Goal: Task Accomplishment & Management: Use online tool/utility

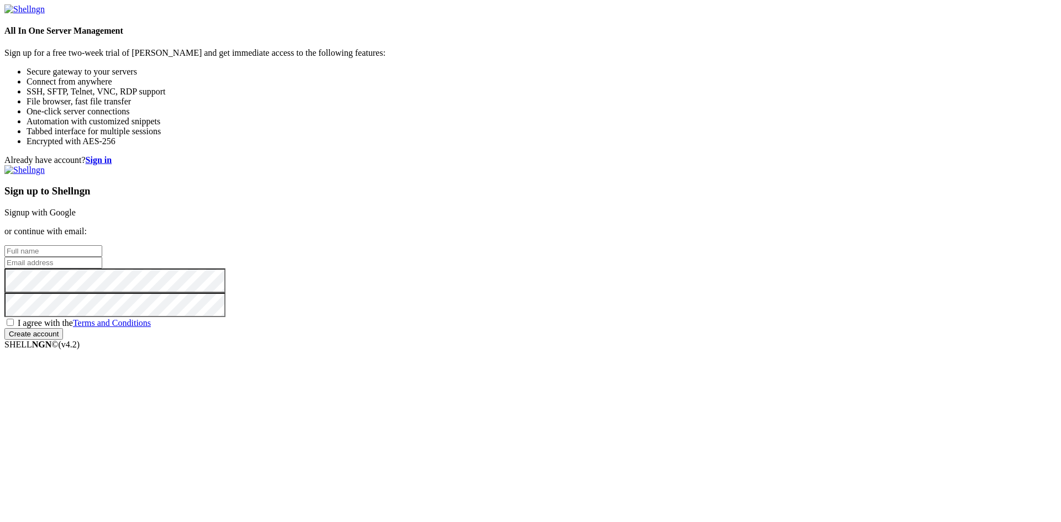
click at [102, 245] on input "text" at bounding box center [53, 251] width 98 height 12
type input "Diego"
type input "[EMAIL_ADDRESS][DOMAIN_NAME]"
click at [582, 336] on div "Sign up to Shellngn Signup with Google or continue with email: [GEOGRAPHIC_DATA…" at bounding box center [530, 252] width 1052 height 175
click at [151, 328] on span "I agree with the Terms and Conditions" at bounding box center [84, 322] width 133 height 9
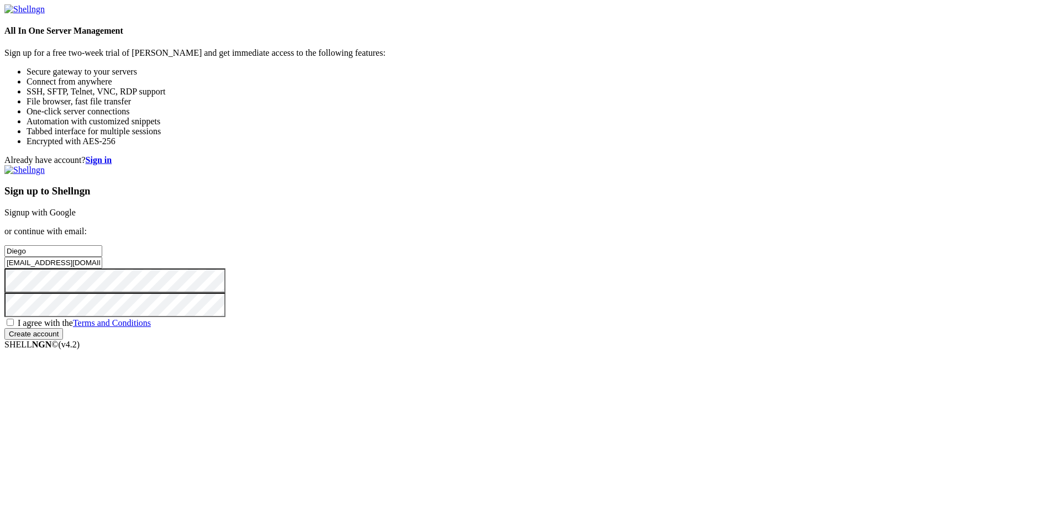
click at [14, 326] on input "I agree with the Terms and Conditions" at bounding box center [10, 322] width 7 height 7
checkbox input "true"
click at [63, 340] on input "Create account" at bounding box center [33, 334] width 59 height 12
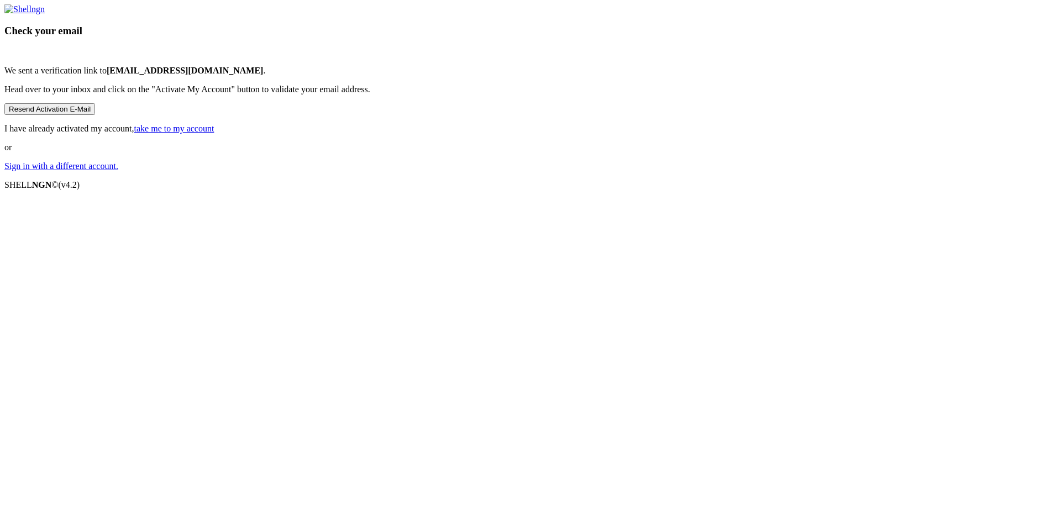
click at [95, 115] on button "Resend Activation E-Mail" at bounding box center [49, 109] width 91 height 12
drag, startPoint x: 589, startPoint y: 331, endPoint x: 0, endPoint y: 307, distance: 590.0
click at [4, 171] on div "Check your email We sent a verification link to [EMAIL_ADDRESS][DOMAIN_NAME] . …" at bounding box center [530, 87] width 1052 height 167
click at [95, 115] on button "Resend Activation E-Mail" at bounding box center [49, 109] width 91 height 12
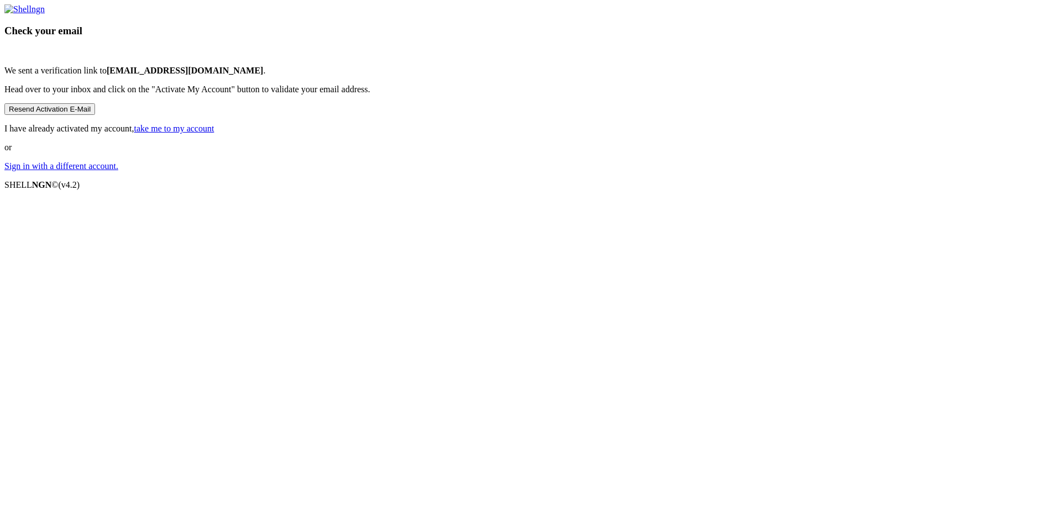
click at [95, 115] on button "Resend Activation E-Mail" at bounding box center [49, 109] width 91 height 12
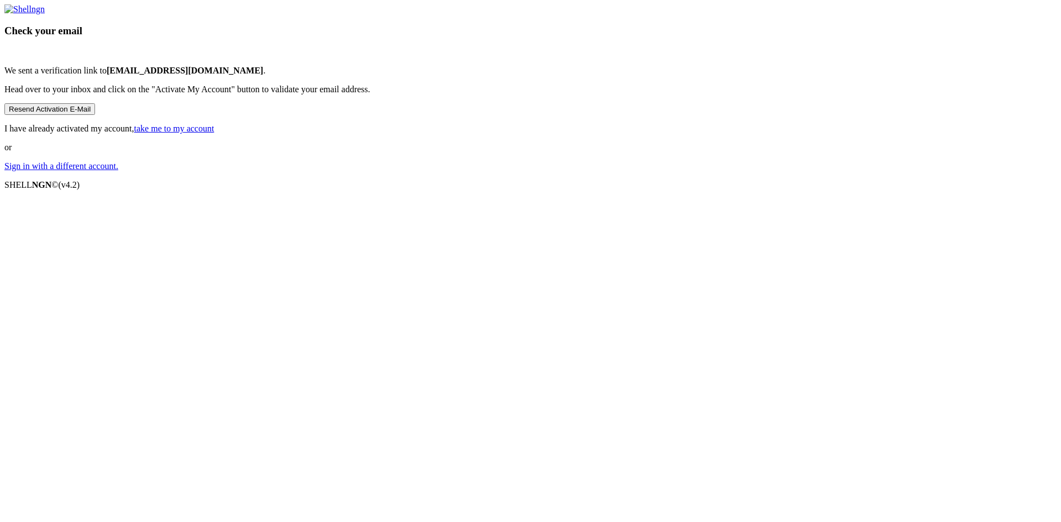
click at [95, 115] on button "Resend Activation E-Mail" at bounding box center [49, 109] width 91 height 12
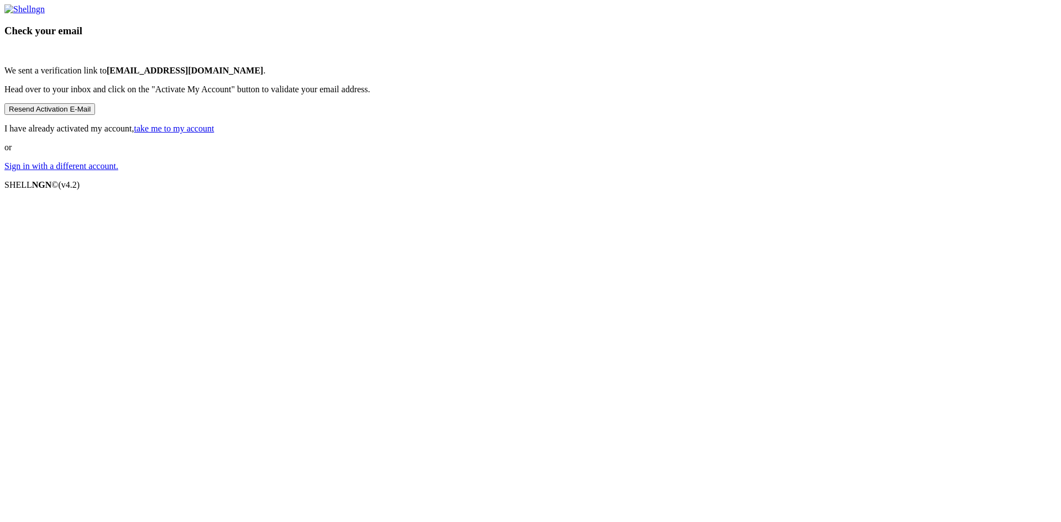
click at [95, 115] on button "Resend Activation E-Mail" at bounding box center [49, 109] width 91 height 12
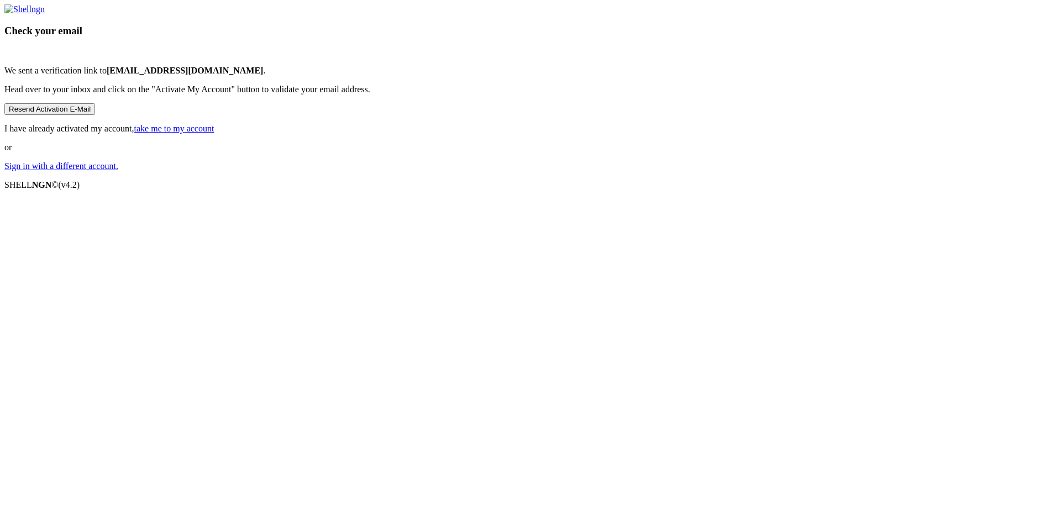
click at [95, 115] on button "Resend Activation E-Mail" at bounding box center [49, 109] width 91 height 12
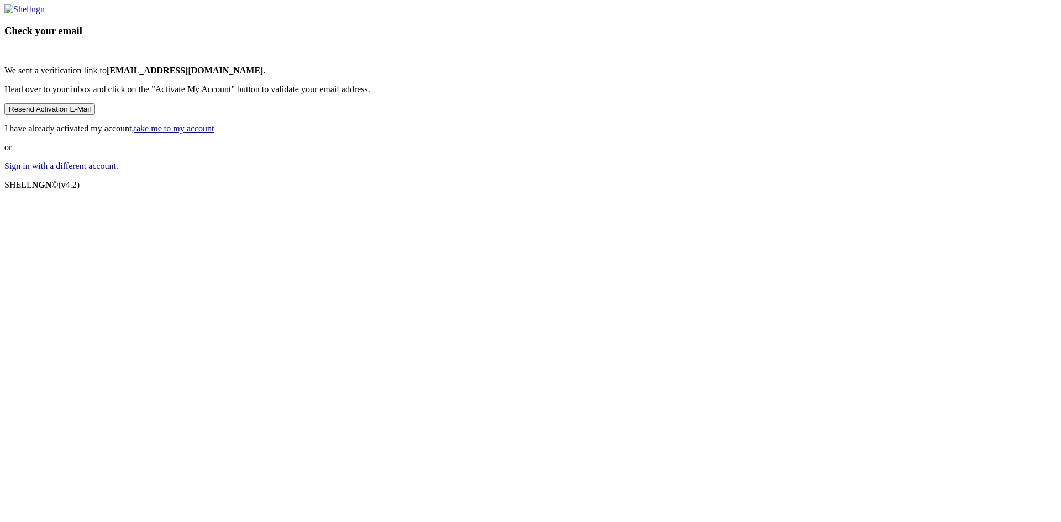
click at [95, 115] on button "Resend Activation E-Mail" at bounding box center [49, 109] width 91 height 12
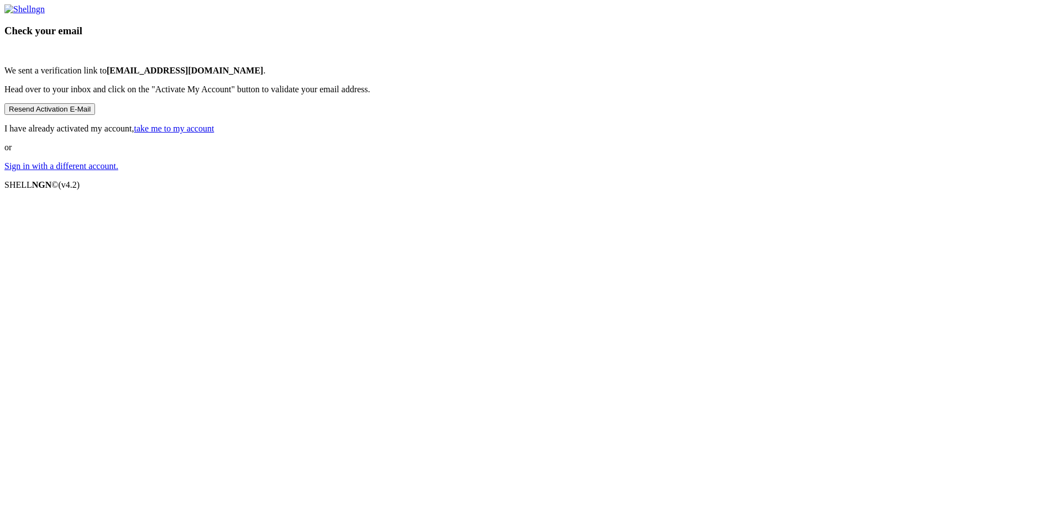
click at [95, 115] on button "Resend Activation E-Mail" at bounding box center [49, 109] width 91 height 12
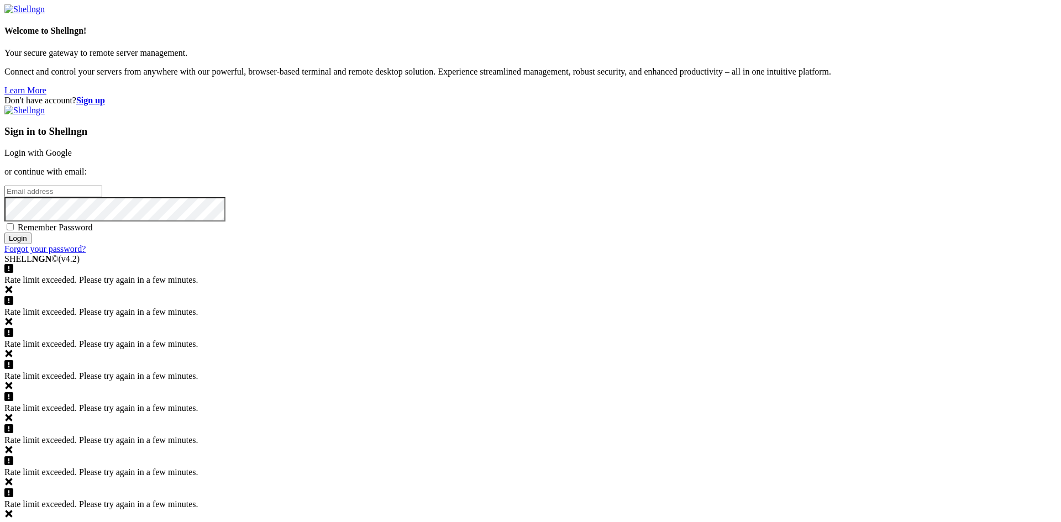
click at [102, 197] on input "email" at bounding box center [53, 192] width 98 height 12
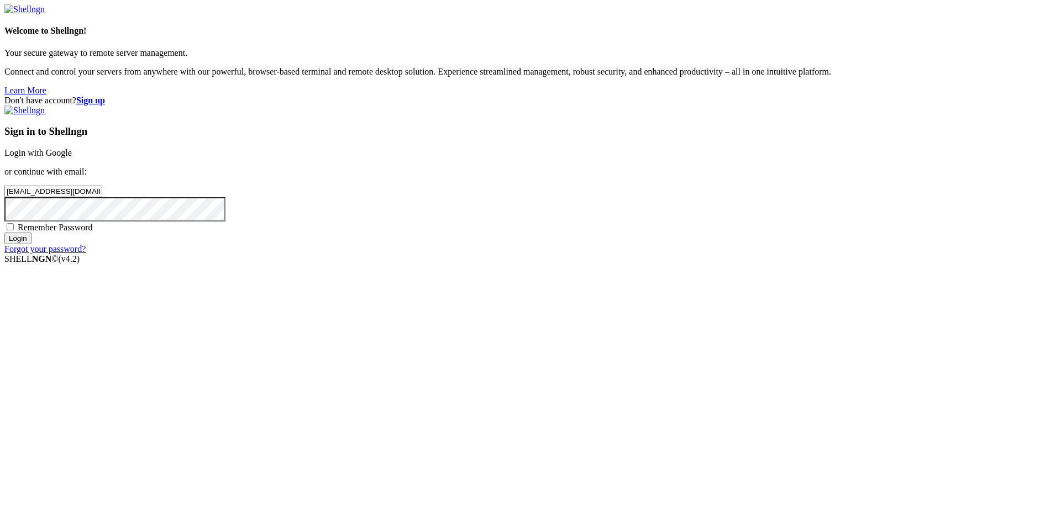
type input "[EMAIL_ADDRESS][DOMAIN_NAME]"
click at [4, 233] on input "Login" at bounding box center [17, 239] width 27 height 12
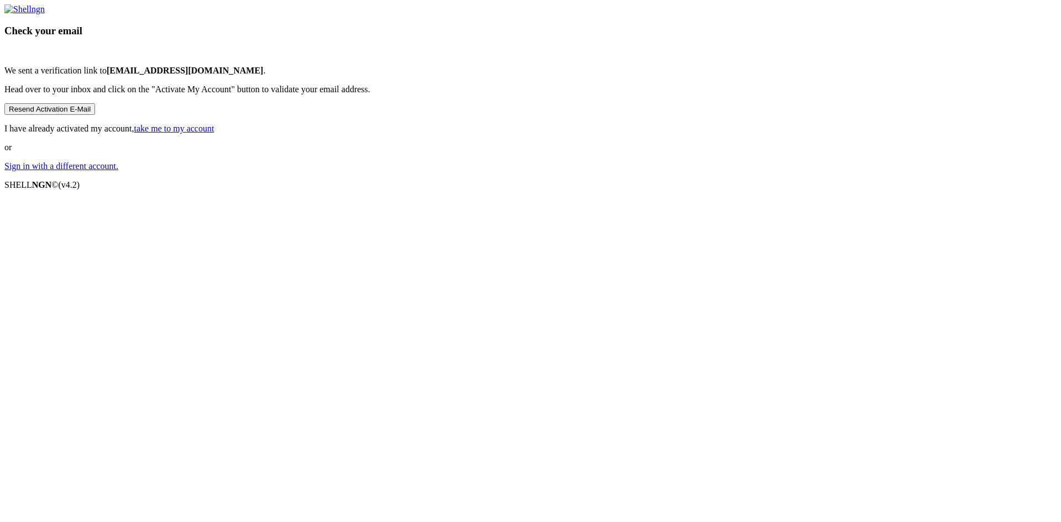
click at [95, 115] on button "Resend Activation E-Mail" at bounding box center [49, 109] width 91 height 12
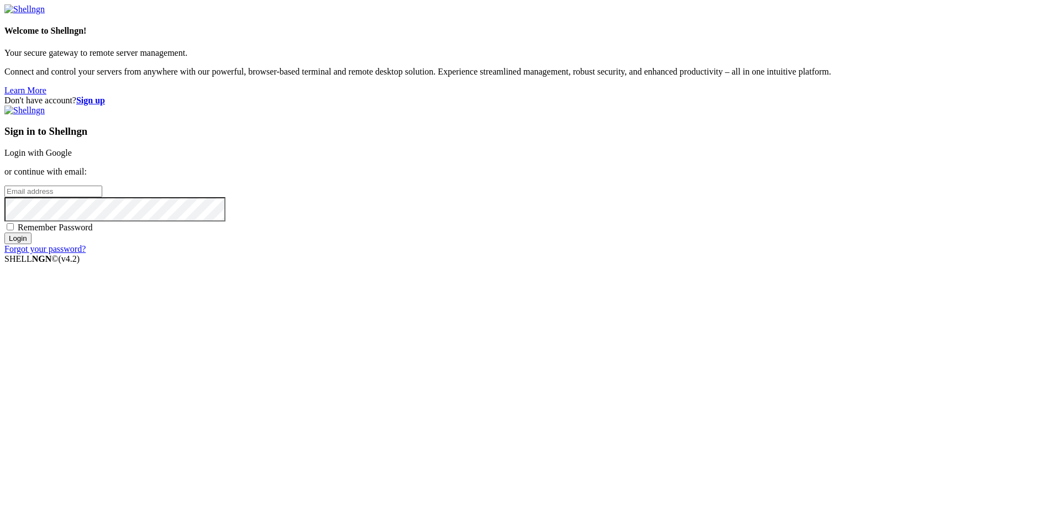
click at [102, 197] on input "email" at bounding box center [53, 192] width 98 height 12
type input "[EMAIL_ADDRESS][DOMAIN_NAME]"
click at [4, 233] on input "Login" at bounding box center [17, 239] width 27 height 12
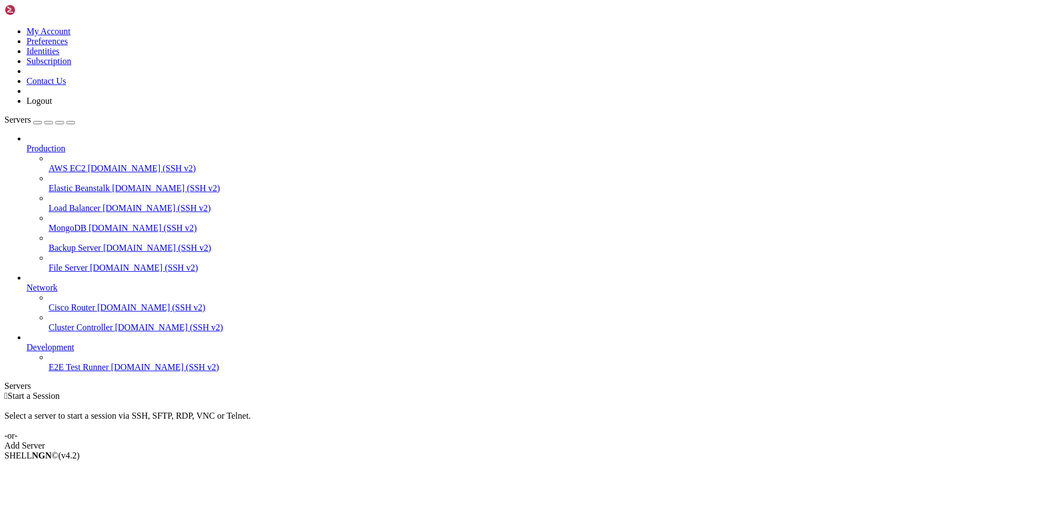
click at [619, 441] on div "Add Server" at bounding box center [530, 446] width 1052 height 10
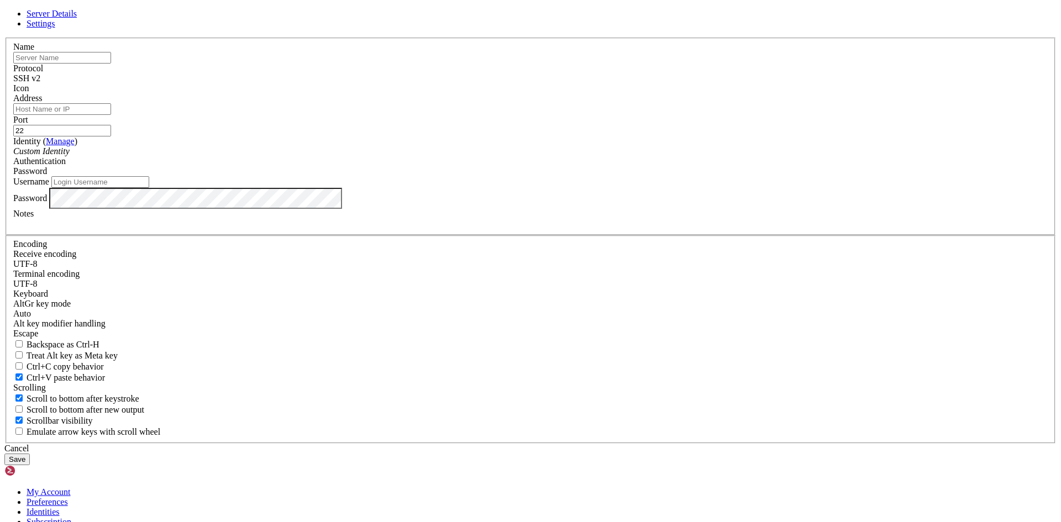
click at [111, 64] on input "text" at bounding box center [62, 58] width 98 height 12
click at [324, 187] on div "Server Details Settings Name Protocol SSH v2 Icon" at bounding box center [530, 237] width 1052 height 456
click at [111, 64] on input "text" at bounding box center [62, 58] width 98 height 12
drag, startPoint x: 447, startPoint y: 167, endPoint x: 278, endPoint y: 167, distance: 168.5
click at [278, 167] on div "Server Details Settings Name [GEOGRAPHIC_DATA] Protocol SSH v2 Icon" at bounding box center [530, 237] width 1052 height 456
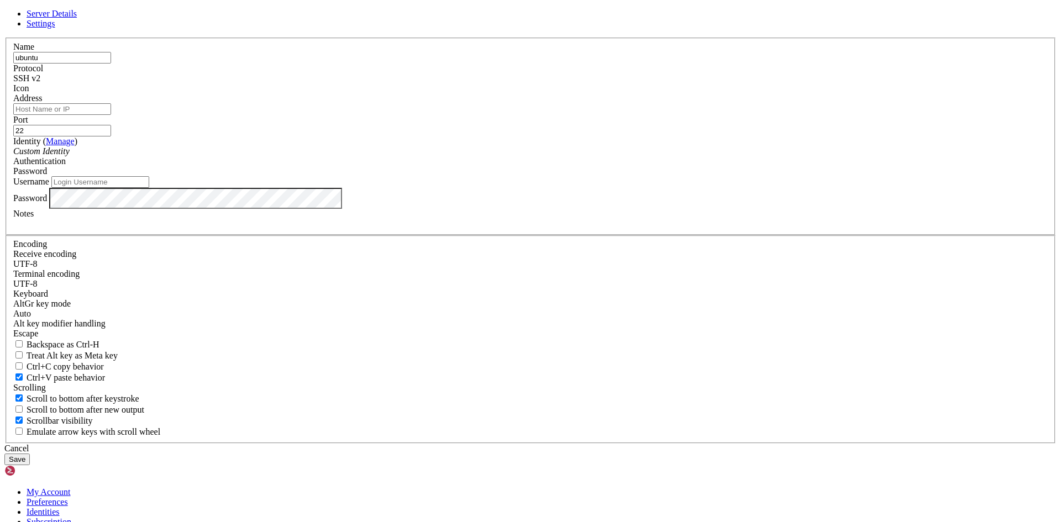
type input "ubuntu"
click at [111, 115] on input "Address" at bounding box center [62, 109] width 98 height 12
paste input "[TECHNICAL_ID]"
type input "[TECHNICAL_ID]"
click at [478, 156] on div "Custom Identity" at bounding box center [530, 151] width 1034 height 10
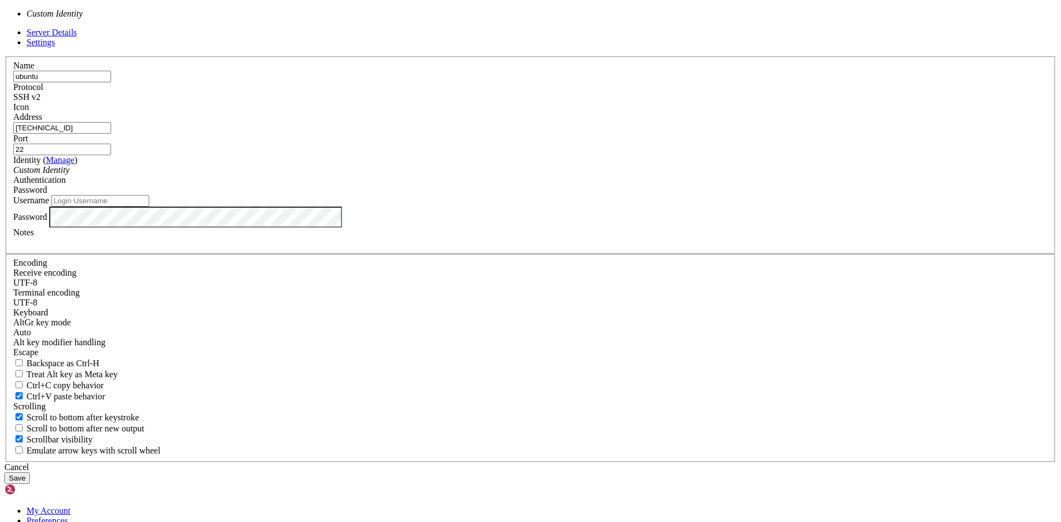
click at [478, 175] on div "Custom Identity" at bounding box center [530, 170] width 1034 height 10
click at [535, 175] on div "Custom Identity" at bounding box center [530, 170] width 1034 height 10
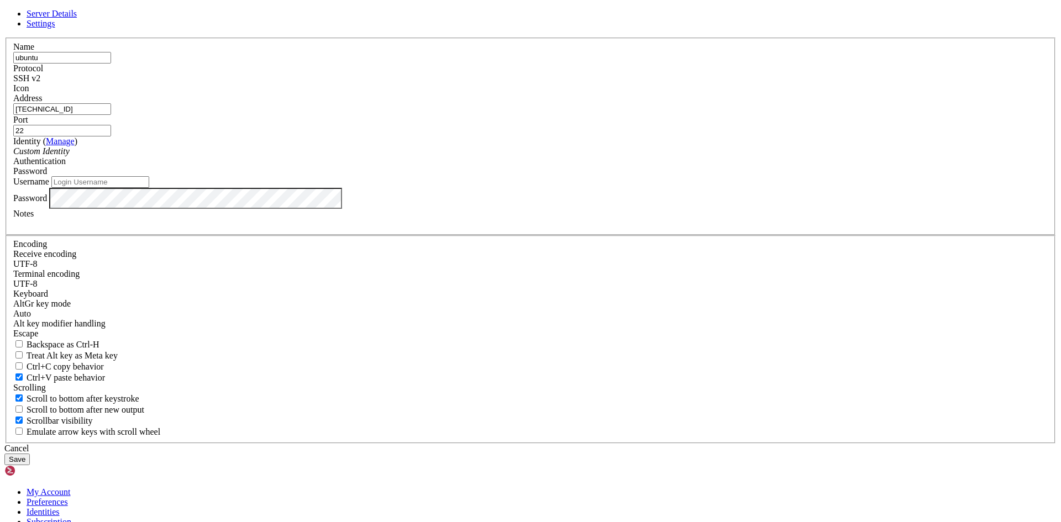
click at [149, 188] on input "Username" at bounding box center [100, 182] width 98 height 12
type input "Administrador"
click at [30, 454] on button "Save" at bounding box center [16, 460] width 25 height 12
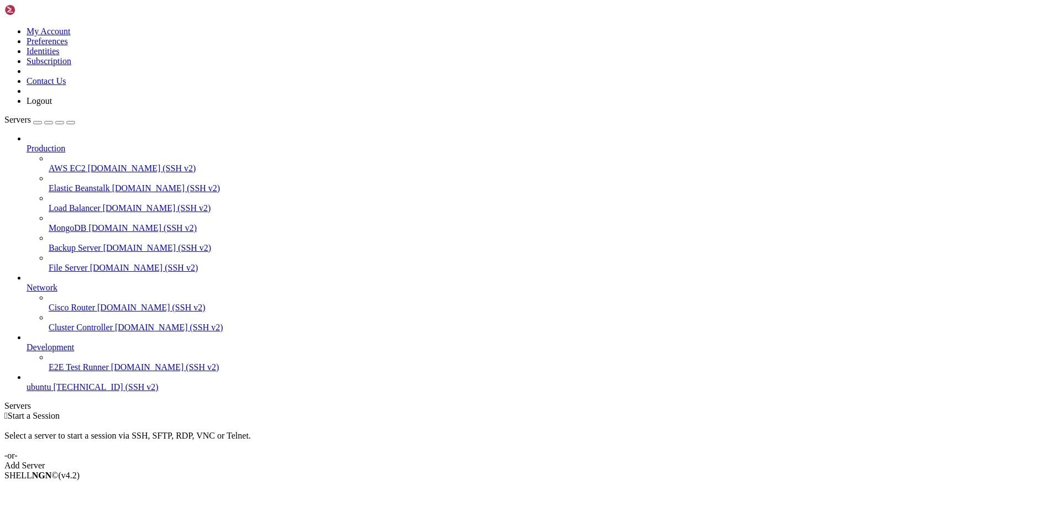
click at [91, 392] on span "[TECHNICAL_ID] (SSH v2)" at bounding box center [105, 386] width 105 height 9
click at [27, 382] on icon at bounding box center [27, 382] width 0 height 0
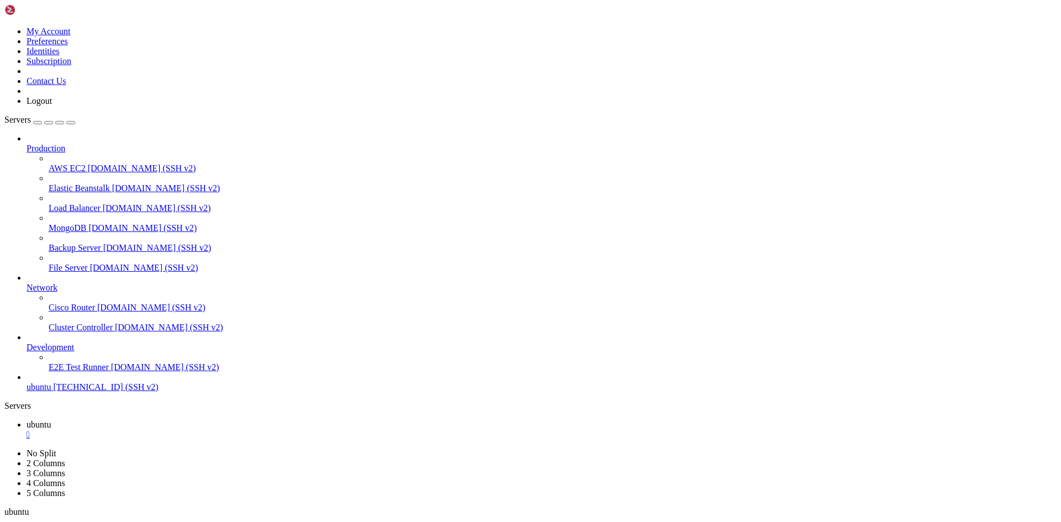
scroll to position [845, 0]
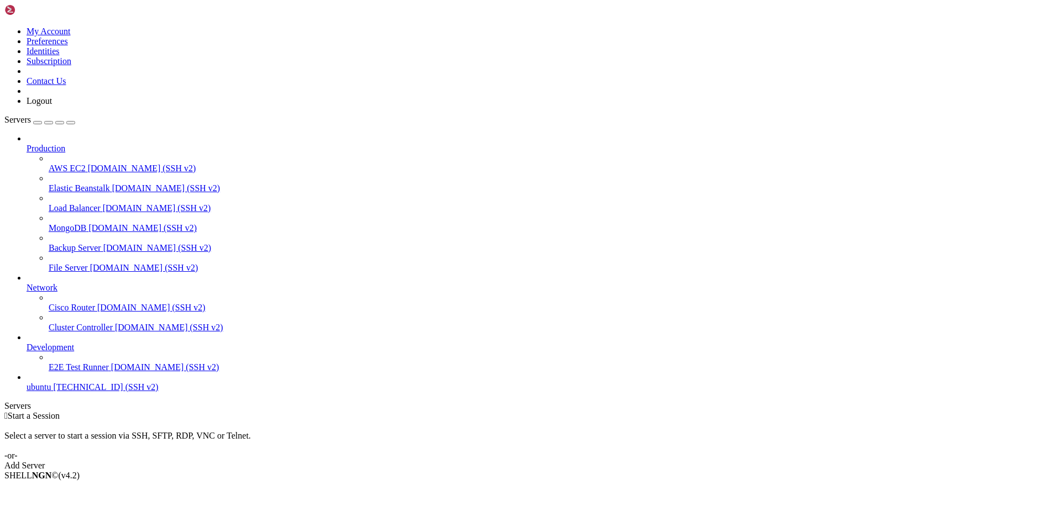
click at [53, 392] on span "[TECHNICAL_ID] (SSH v2)" at bounding box center [105, 386] width 105 height 9
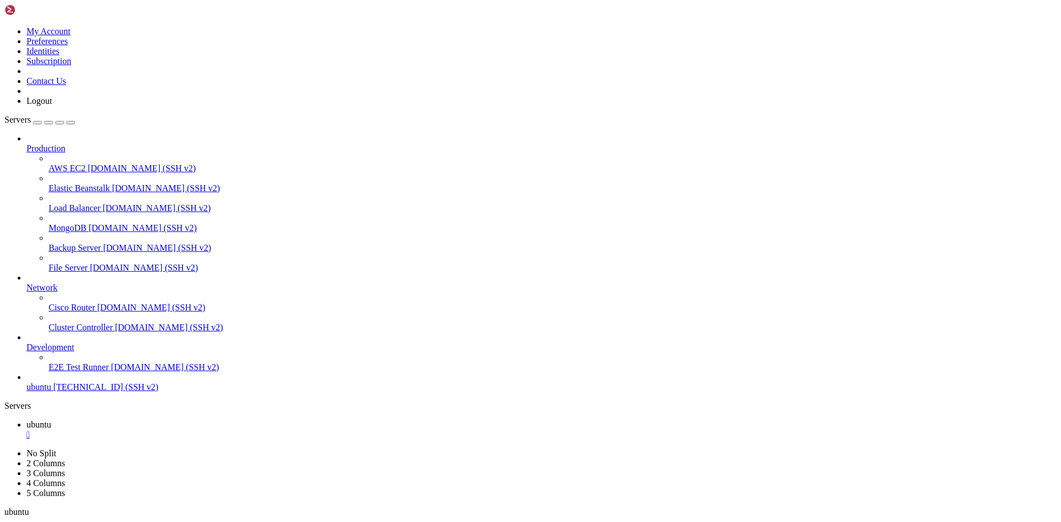
drag, startPoint x: 85, startPoint y: 108, endPoint x: 6, endPoint y: 14, distance: 122.4
click at [85, 164] on link "AWS EC2 [DOMAIN_NAME] (SSH v2)" at bounding box center [553, 169] width 1008 height 10
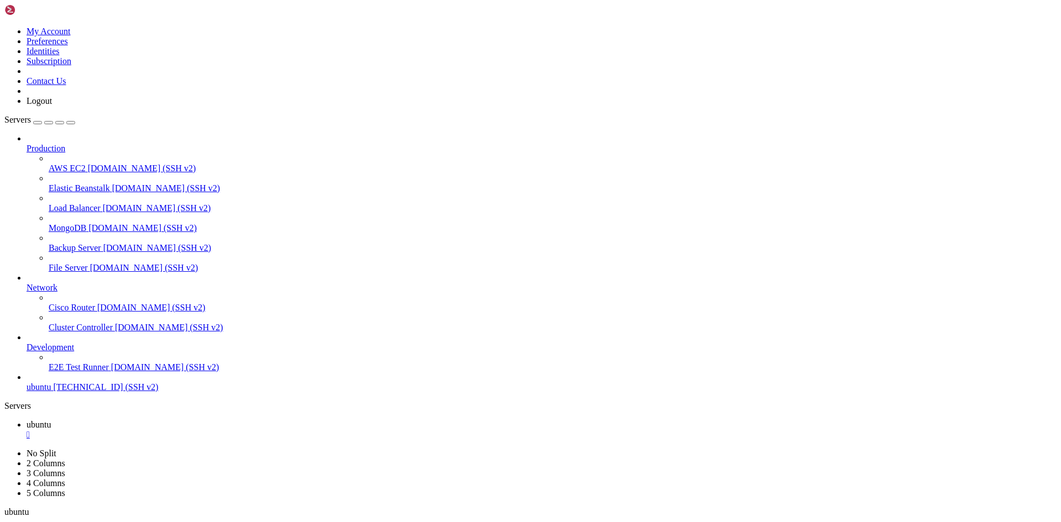
click at [106, 392] on span "[TECHNICAL_ID] (SSH v2)" at bounding box center [105, 386] width 105 height 9
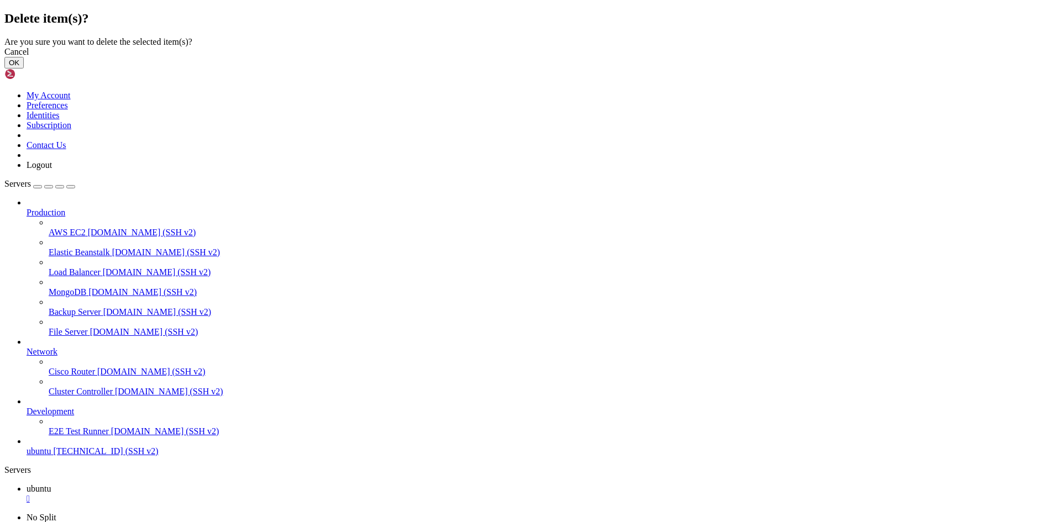
click at [24, 69] on button "OK" at bounding box center [13, 63] width 19 height 12
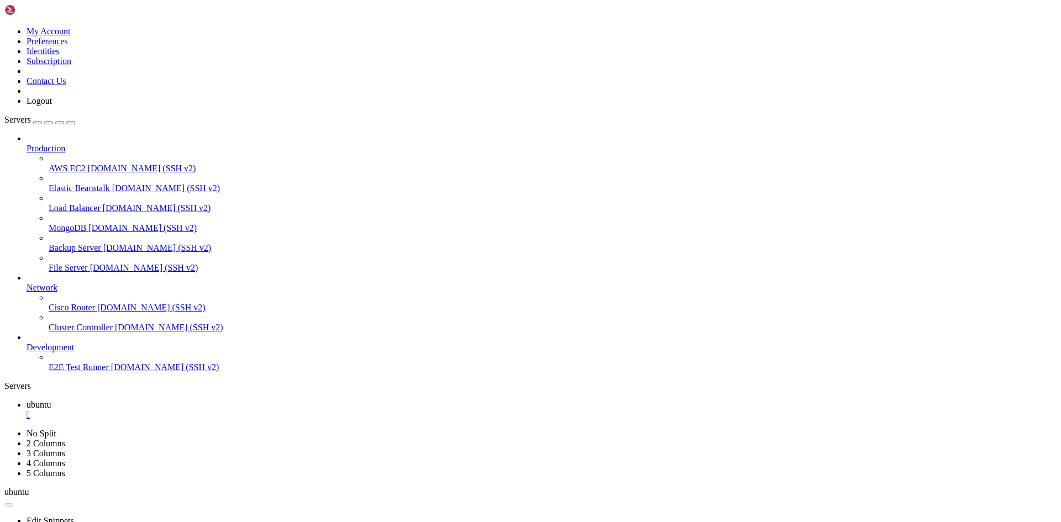
click at [30, 15] on img at bounding box center [36, 9] width 64 height 11
click at [39, 14] on img at bounding box center [36, 9] width 64 height 11
click at [42, 13] on img at bounding box center [36, 9] width 64 height 11
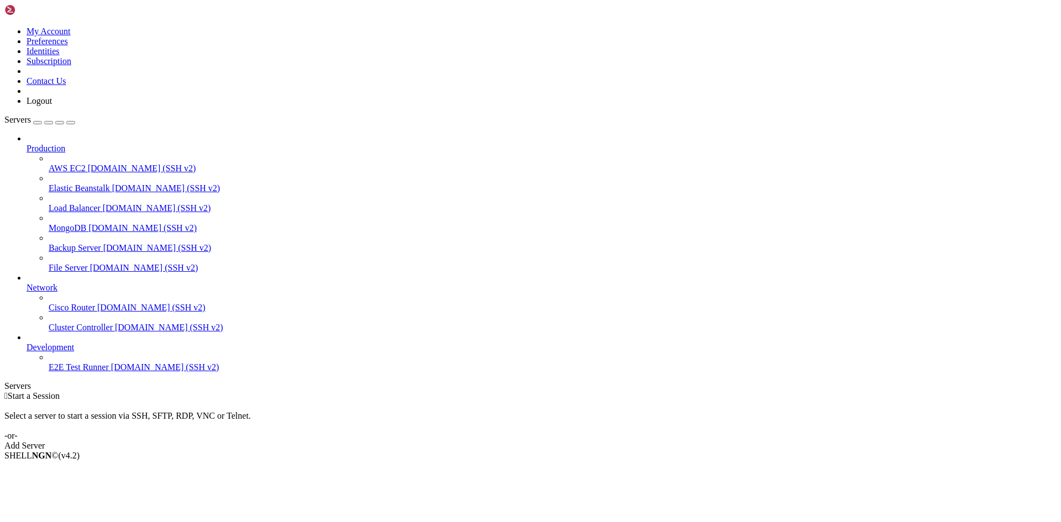
click at [592, 441] on div "Add Server" at bounding box center [530, 446] width 1052 height 10
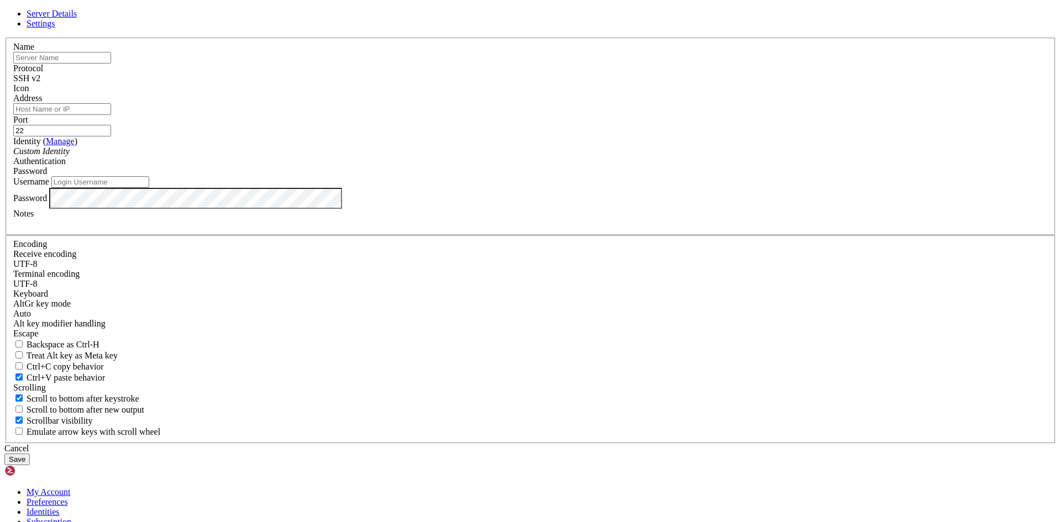
click at [111, 64] on input "text" at bounding box center [62, 58] width 98 height 12
type input "ubuntu"
click at [111, 115] on input "Address" at bounding box center [62, 109] width 98 height 12
drag, startPoint x: 478, startPoint y: 195, endPoint x: 254, endPoint y: 197, distance: 224.9
click at [264, 196] on div "Server Details Settings Name ubuntu Protocol SSH v2 Icon" at bounding box center [530, 237] width 1052 height 456
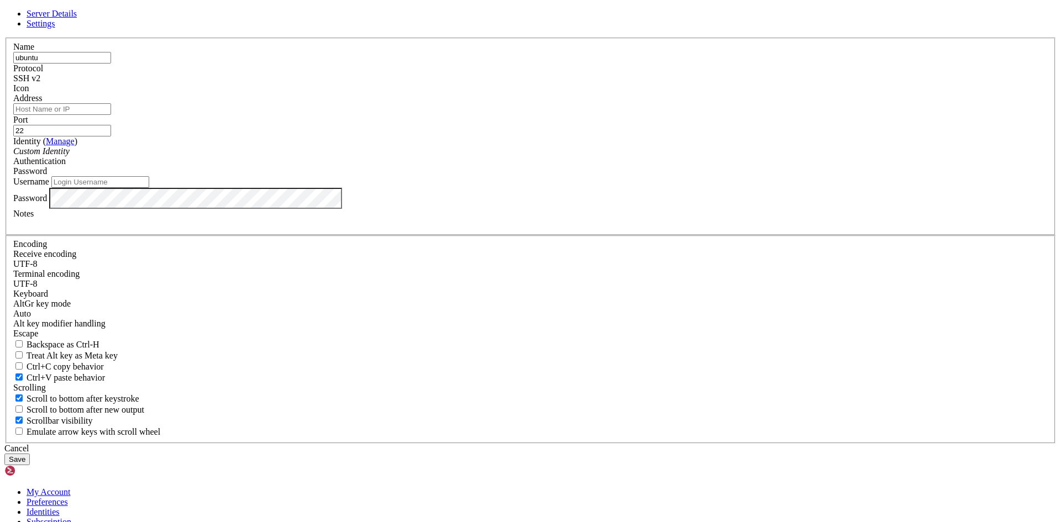
paste input "20.84.44.138"
type input "20.84.44.138"
click at [149, 188] on input "Username" at bounding box center [100, 182] width 98 height 12
type input "Administrador"
click at [30, 454] on button "Save" at bounding box center [16, 460] width 25 height 12
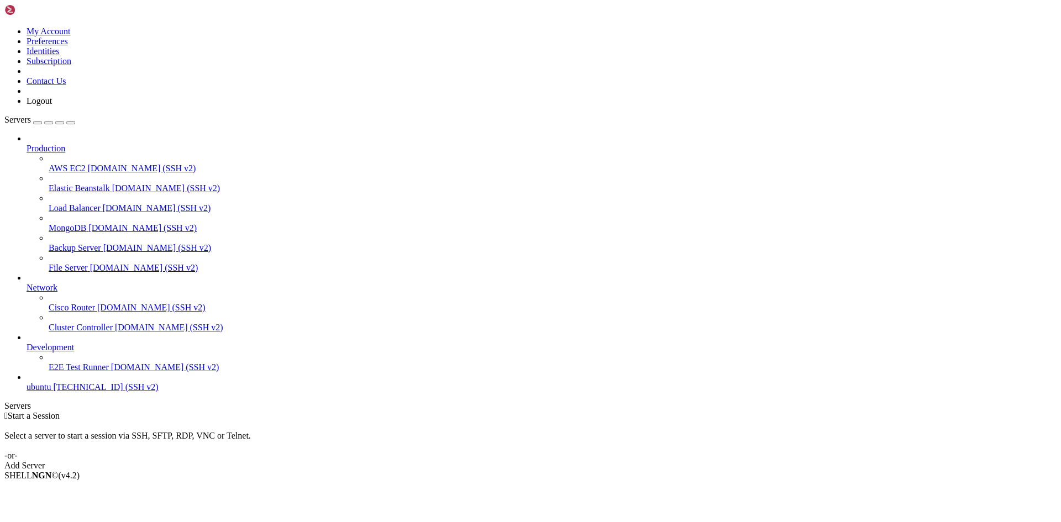
click at [27, 382] on icon at bounding box center [27, 382] width 0 height 0
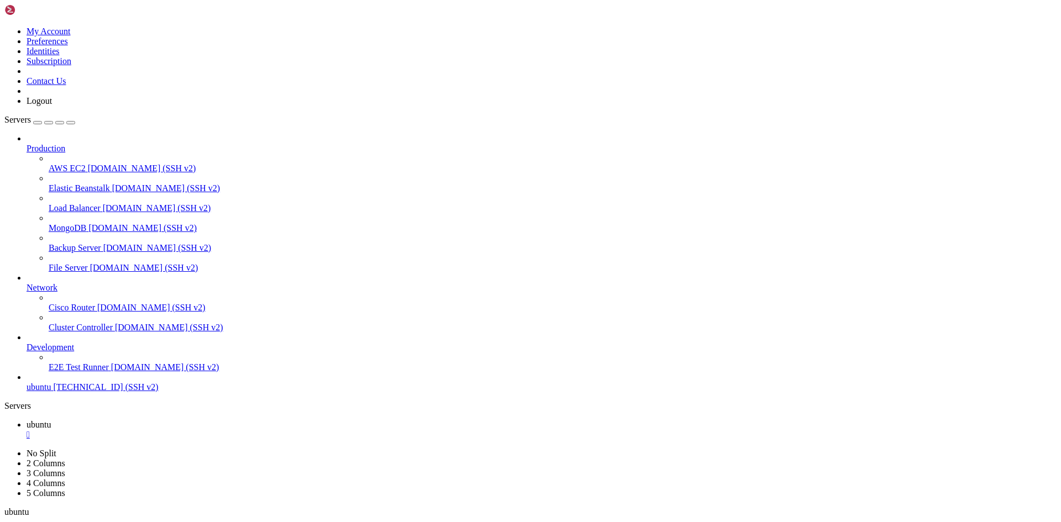
scroll to position [620, 0]
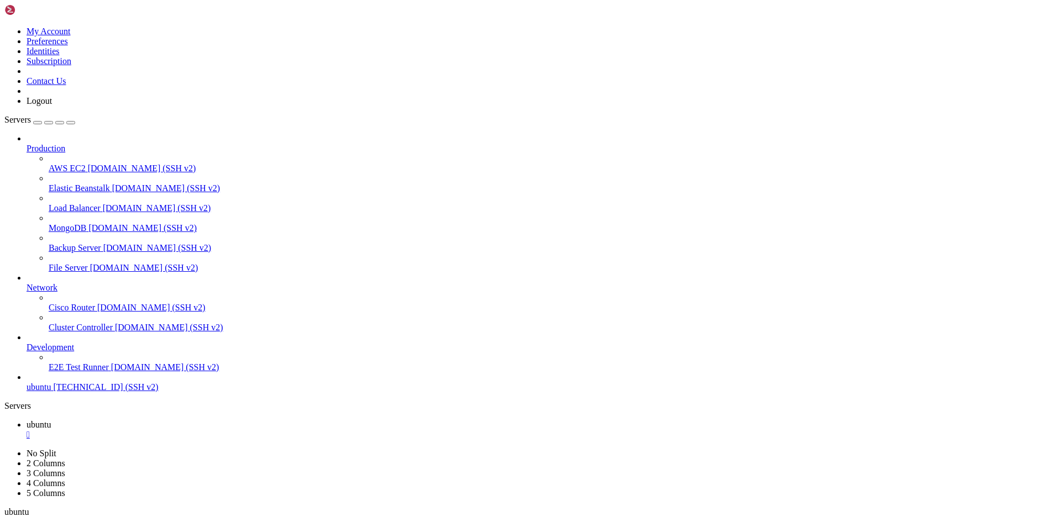
drag, startPoint x: 160, startPoint y: 915, endPoint x: 65, endPoint y: 917, distance: 94.5
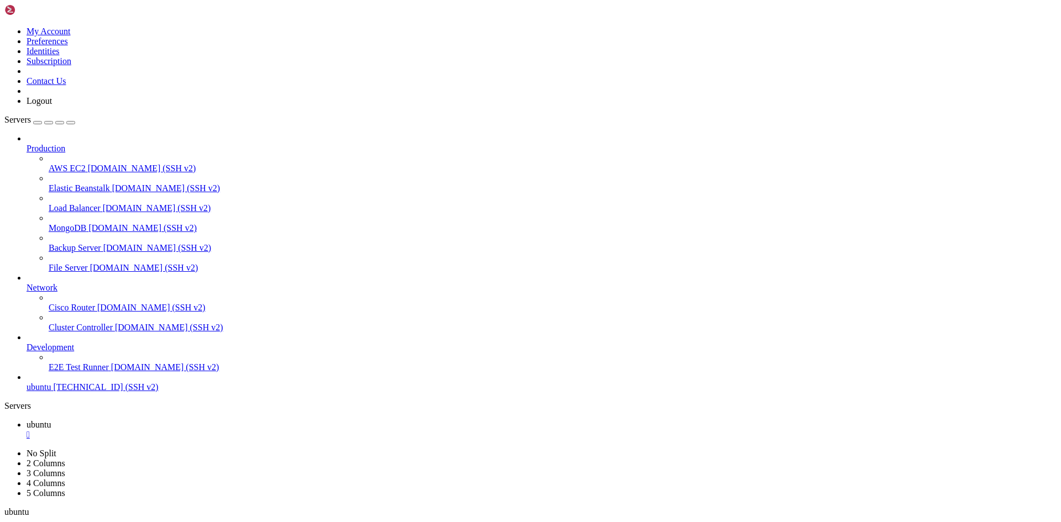
drag, startPoint x: 108, startPoint y: 841, endPoint x: 55, endPoint y: 845, distance: 53.1
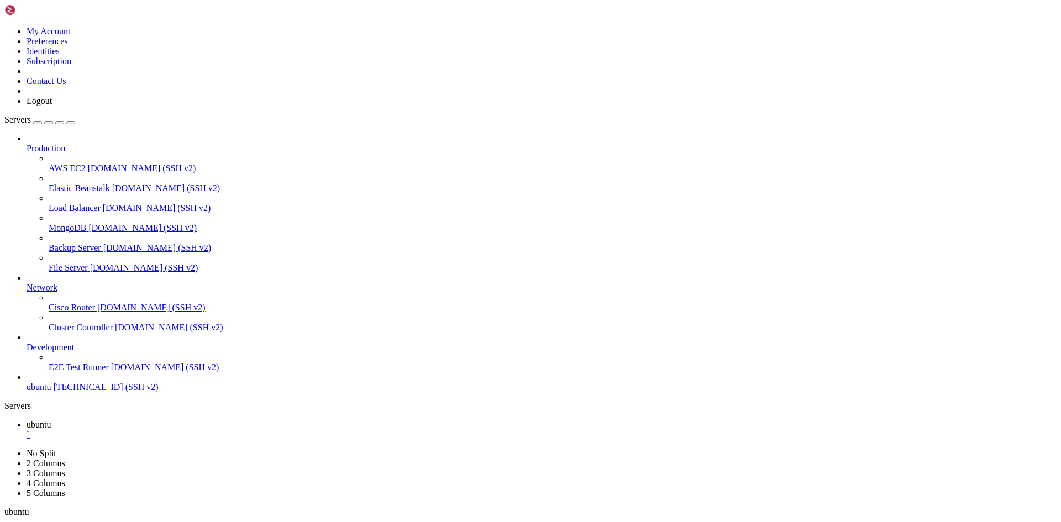
drag, startPoint x: 275, startPoint y: 795, endPoint x: 223, endPoint y: 797, distance: 52.5
